Goal: Navigation & Orientation: Understand site structure

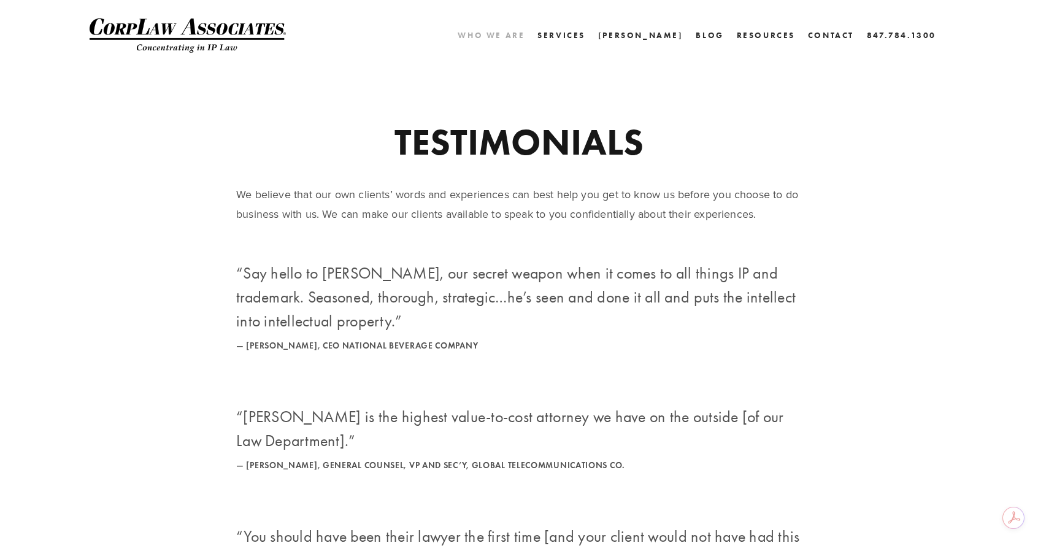
click at [525, 33] on link "Who We Are" at bounding box center [491, 35] width 67 height 18
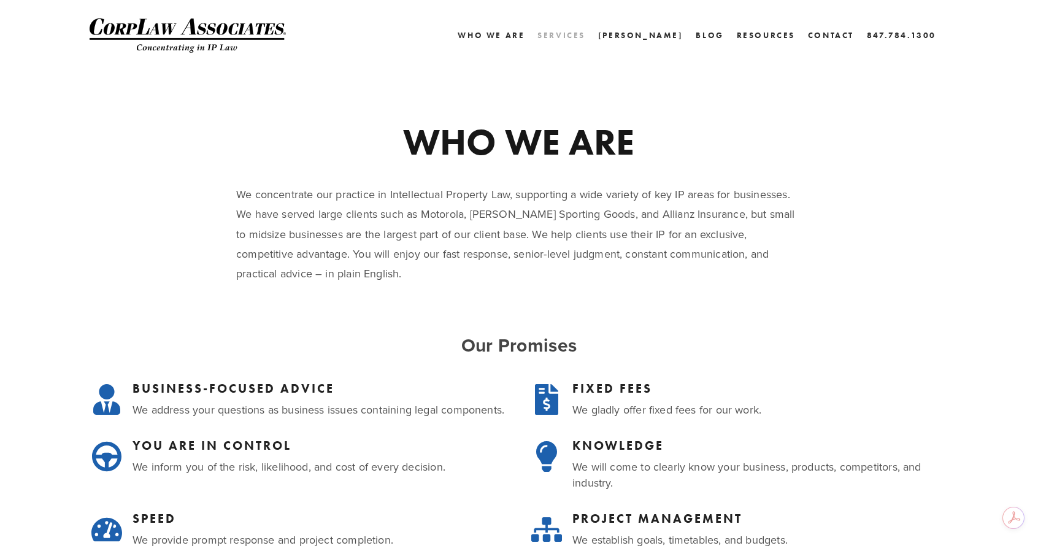
click at [585, 31] on link "Services" at bounding box center [562, 35] width 48 height 18
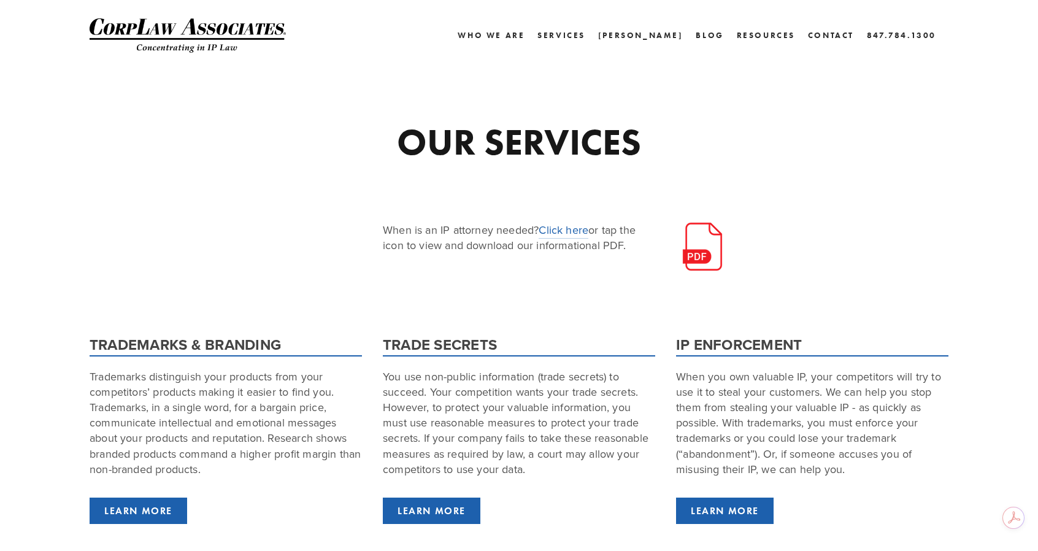
click at [673, 23] on div "Home Who We Are Services Charlie Blog Resources Accomplishments Testimonials La…" at bounding box center [519, 28] width 982 height 56
click at [673, 28] on link "[PERSON_NAME]" at bounding box center [640, 35] width 85 height 18
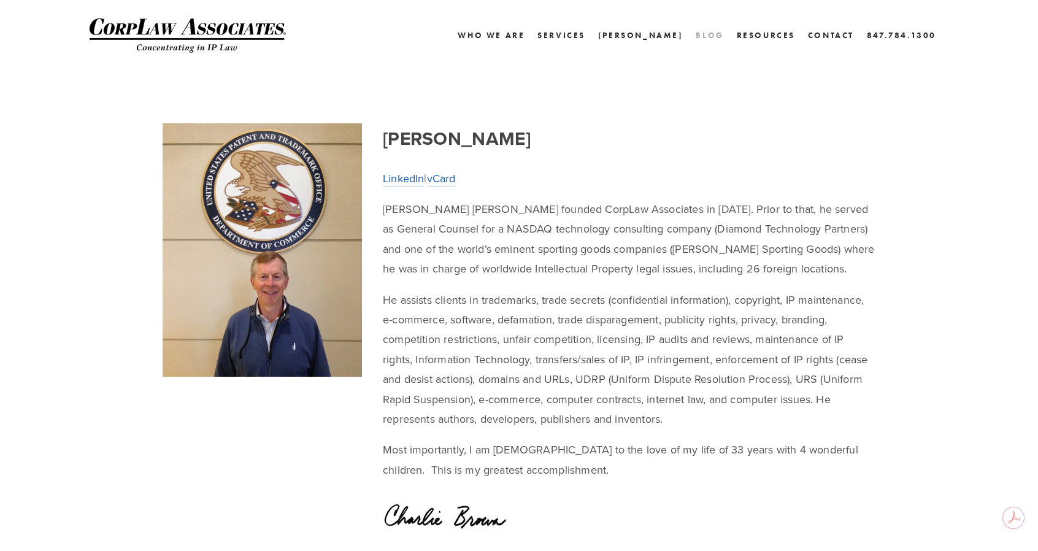
click at [711, 35] on link "Blog" at bounding box center [710, 35] width 28 height 18
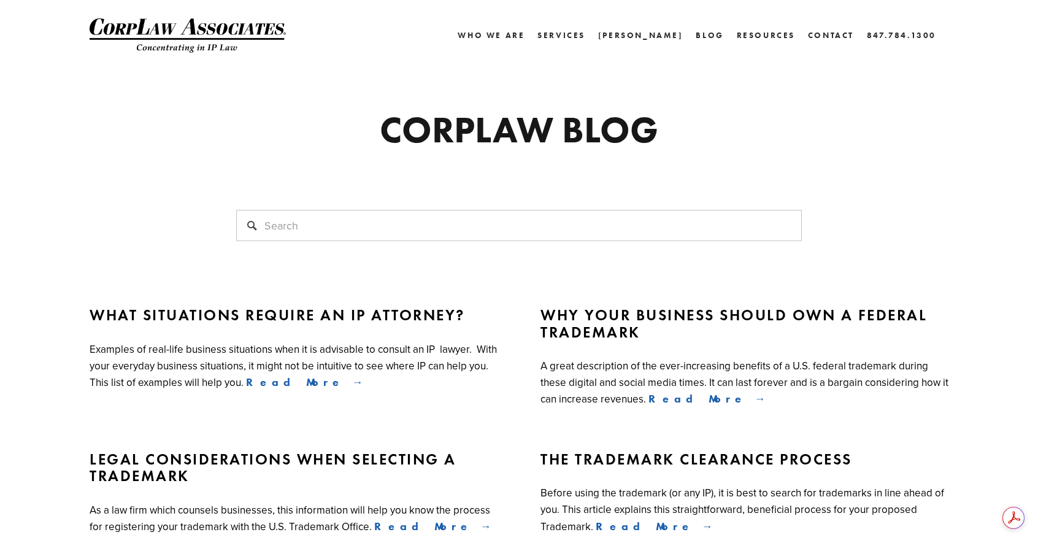
click at [733, 23] on div "Home Who We Are Services Charlie Blog Resources Accomplishments Testimonials La…" at bounding box center [519, 28] width 982 height 56
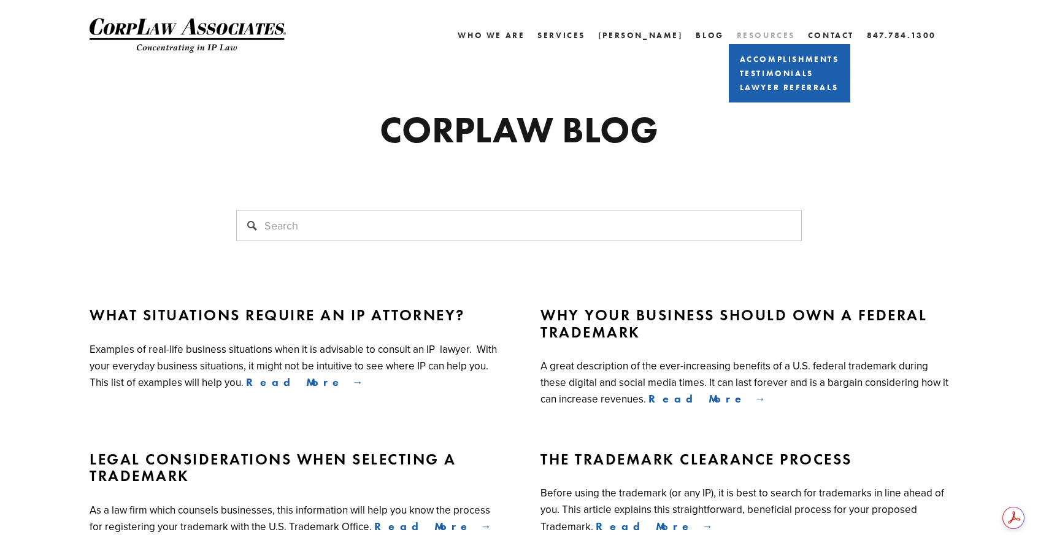
click at [767, 37] on link "Resources" at bounding box center [766, 35] width 58 height 9
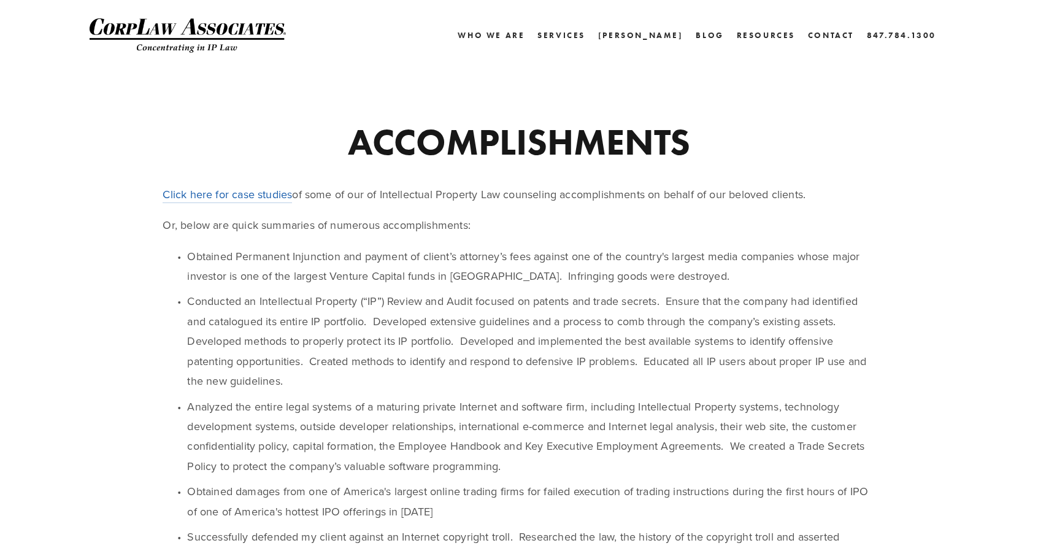
click at [833, 33] on link "Contact" at bounding box center [831, 35] width 46 height 18
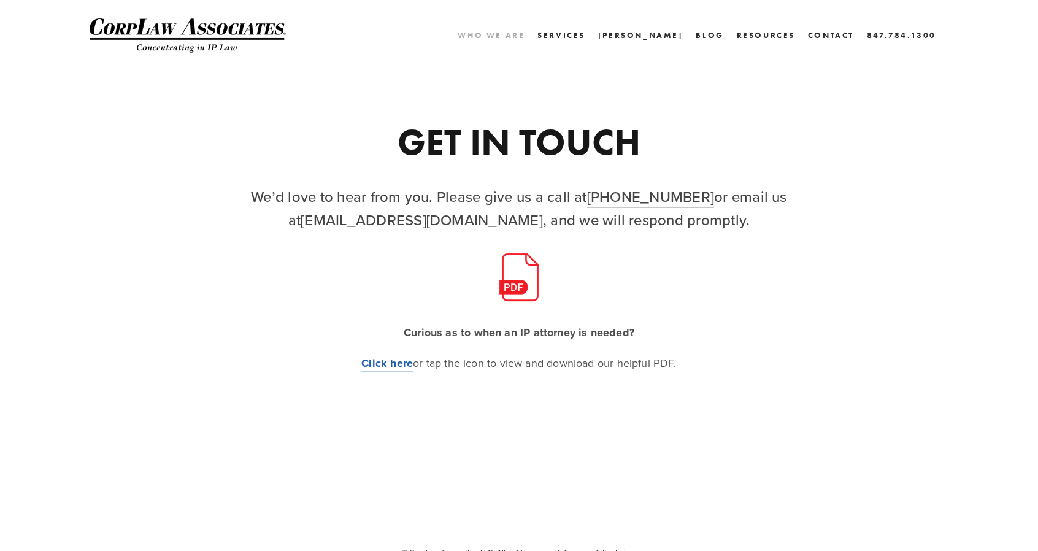
click at [525, 35] on link "Who We Are" at bounding box center [491, 35] width 67 height 18
